Goal: Transaction & Acquisition: Purchase product/service

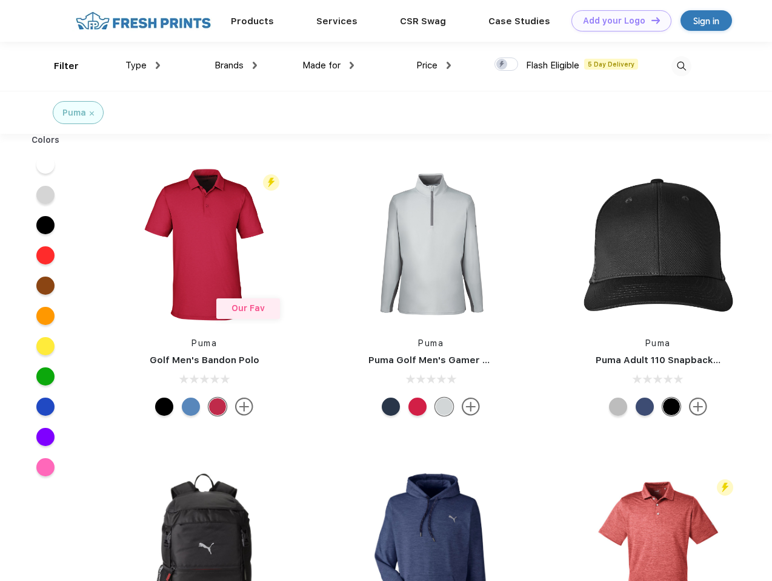
click at [616, 21] on link "Add your Logo Design Tool" at bounding box center [621, 20] width 100 height 21
click at [0, 0] on div "Design Tool" at bounding box center [0, 0] width 0 height 0
click at [650, 20] on link "Add your Logo Design Tool" at bounding box center [621, 20] width 100 height 21
click at [58, 66] on div "Filter" at bounding box center [66, 66] width 25 height 14
click at [143, 65] on span "Type" at bounding box center [135, 65] width 21 height 11
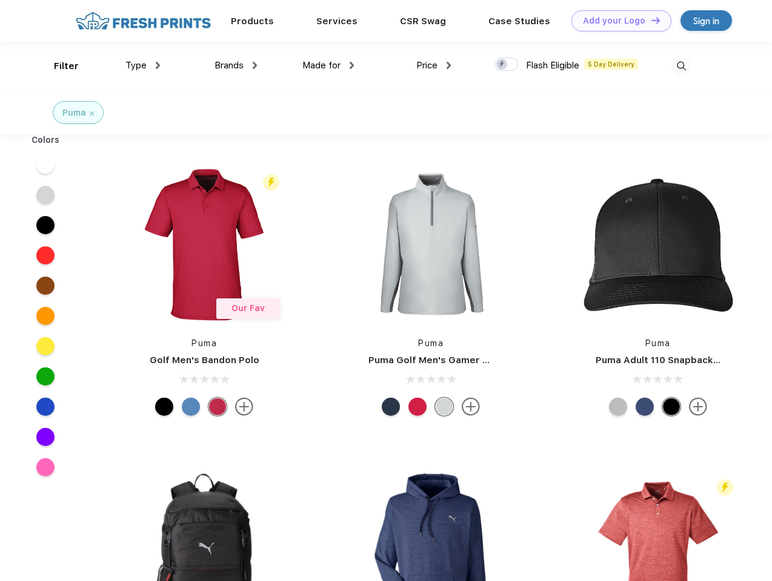
click at [236, 65] on span "Brands" at bounding box center [228, 65] width 29 height 11
click at [328, 65] on span "Made for" at bounding box center [321, 65] width 38 height 11
click at [434, 65] on span "Price" at bounding box center [426, 65] width 21 height 11
click at [506, 65] on div at bounding box center [506, 64] width 24 height 13
click at [502, 65] on input "checkbox" at bounding box center [498, 61] width 8 height 8
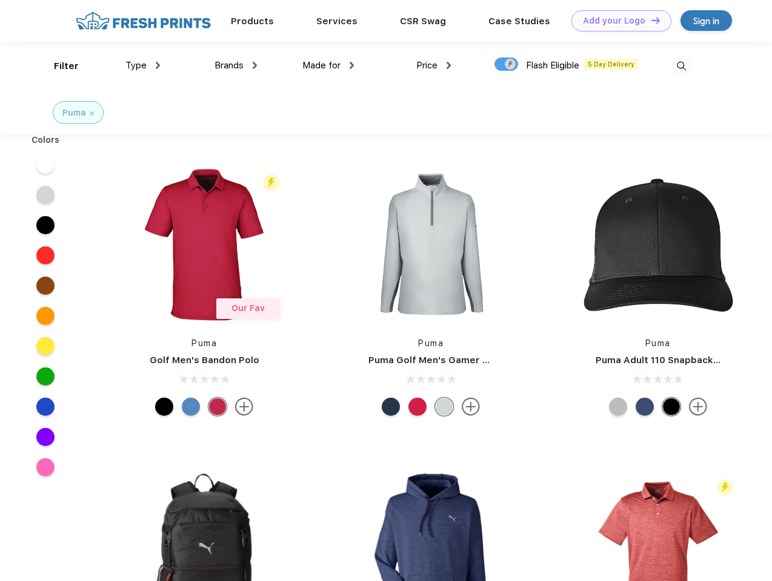
click at [681, 66] on img at bounding box center [681, 66] width 20 height 20
